Goal: Information Seeking & Learning: Learn about a topic

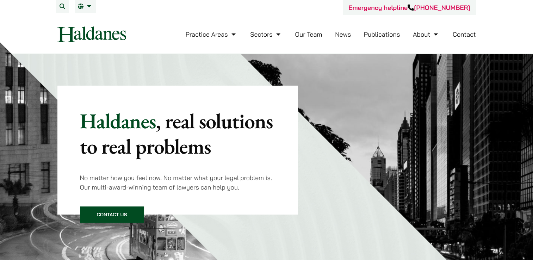
click at [458, 36] on link "Contact" at bounding box center [464, 34] width 23 height 8
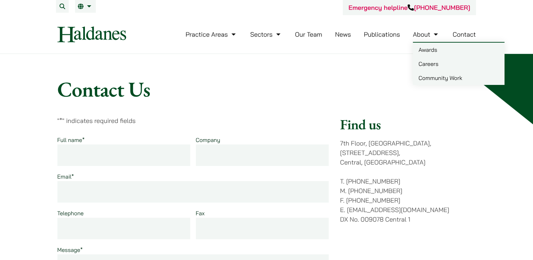
click at [427, 64] on link "Careers" at bounding box center [459, 64] width 92 height 14
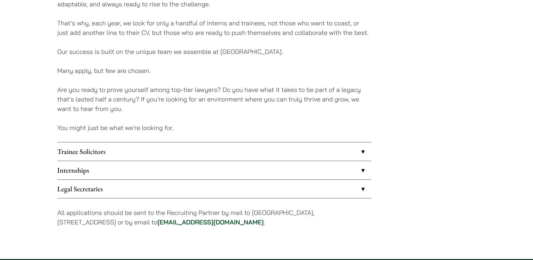
scroll to position [529, 0]
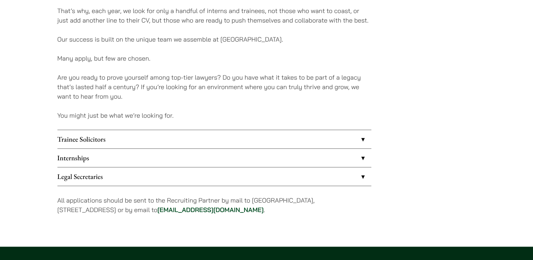
click at [347, 174] on link "Legal Secretaries" at bounding box center [214, 176] width 314 height 18
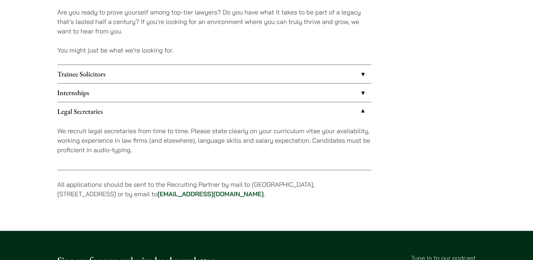
scroll to position [599, 0]
